Goal: Navigation & Orientation: Find specific page/section

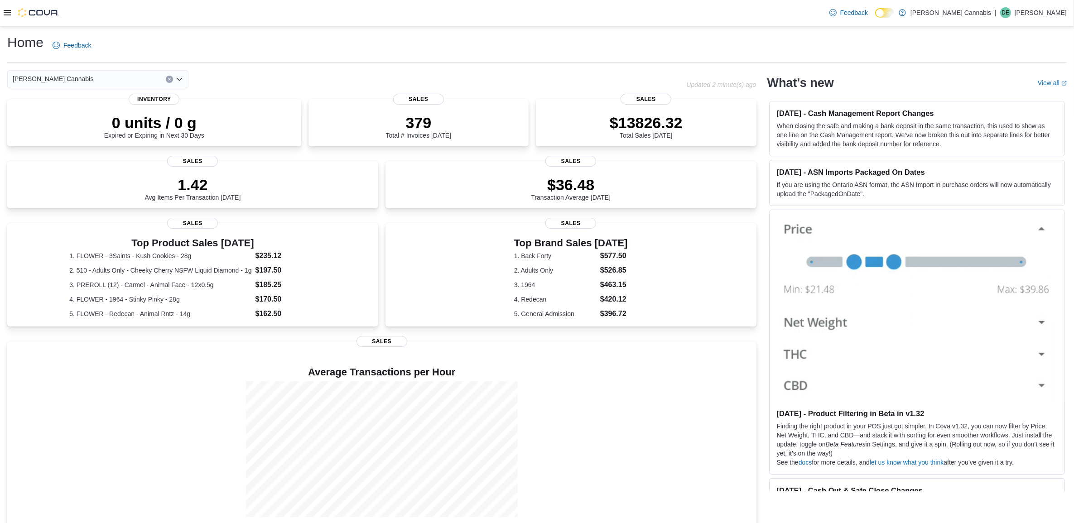
click at [549, 34] on div "Home Feedback" at bounding box center [536, 46] width 1059 height 24
click at [505, 48] on div "Home Feedback" at bounding box center [536, 46] width 1059 height 24
click at [429, 68] on div "Home Feedback Gormley Cannabis Updated 1 minute(s) ago 0 units / 0 g Expired or…" at bounding box center [537, 280] width 1074 height 509
click at [478, 48] on div "Home Feedback" at bounding box center [536, 46] width 1059 height 24
click at [528, 48] on div "Home Feedback" at bounding box center [536, 46] width 1059 height 24
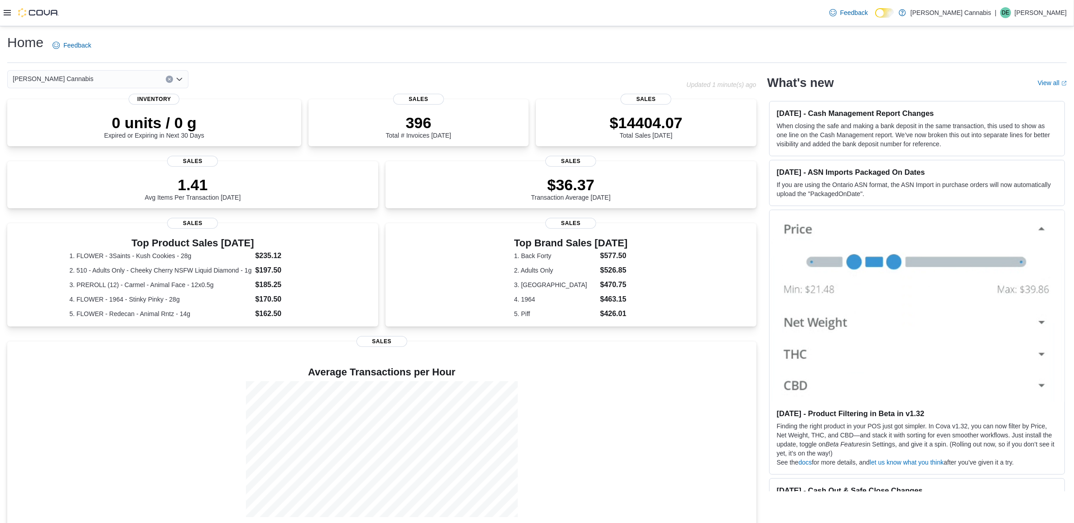
click at [548, 330] on div "Top Brand Sales [DATE] 1. Back Forty $577.50 2. Adults Only $526.85 3. Carmel $…" at bounding box center [570, 276] width 371 height 107
click at [549, 57] on div "Home Feedback" at bounding box center [536, 48] width 1059 height 29
